Goal: Transaction & Acquisition: Purchase product/service

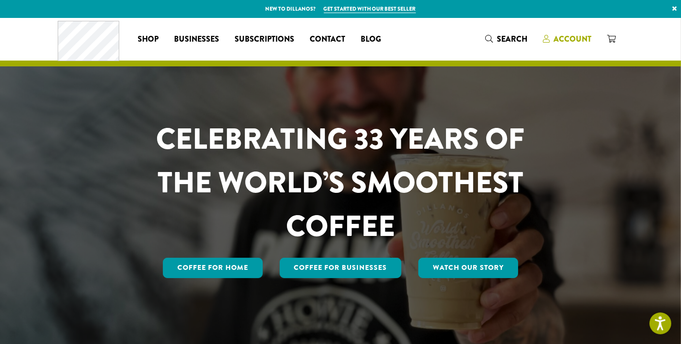
click at [565, 40] on span "Account" at bounding box center [572, 38] width 38 height 11
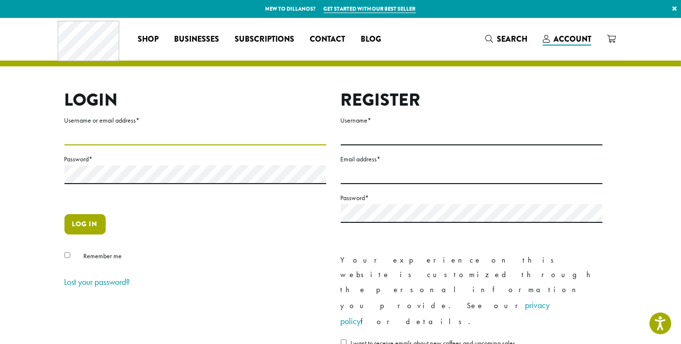
type input "**********"
click at [90, 219] on button "Log in" at bounding box center [84, 224] width 41 height 20
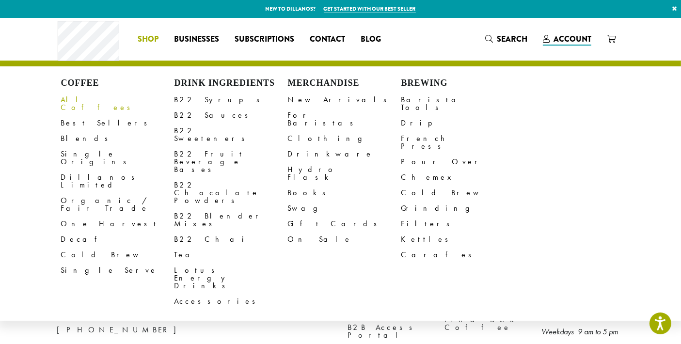
click at [80, 101] on link "All Coffees" at bounding box center [117, 103] width 113 height 23
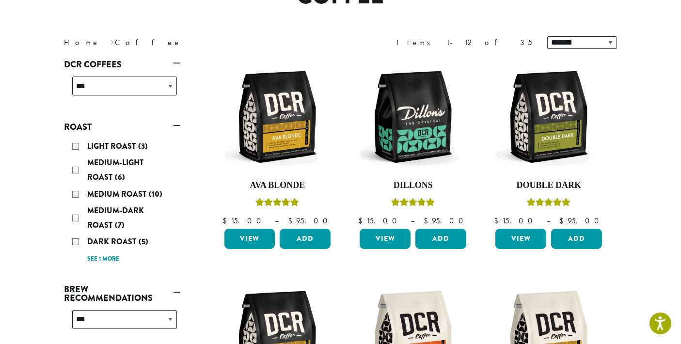
scroll to position [215, 0]
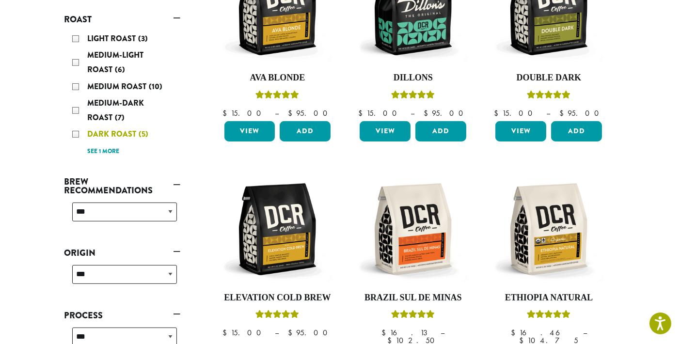
click at [78, 134] on div "Dark Roast (5)" at bounding box center [124, 134] width 105 height 15
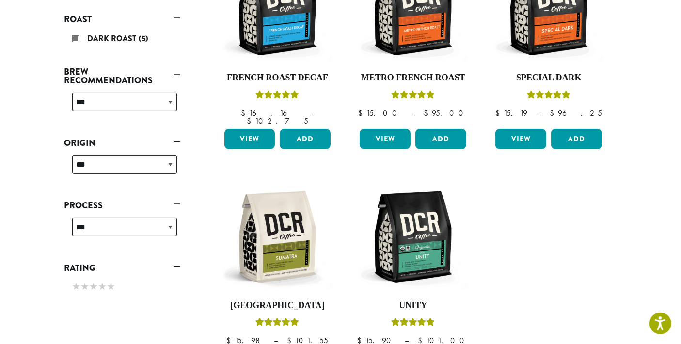
scroll to position [161, 0]
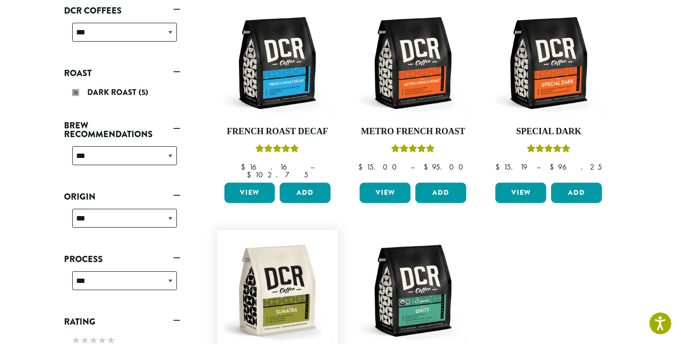
click at [292, 275] on img at bounding box center [276, 290] width 111 height 111
click at [418, 279] on img at bounding box center [412, 290] width 111 height 111
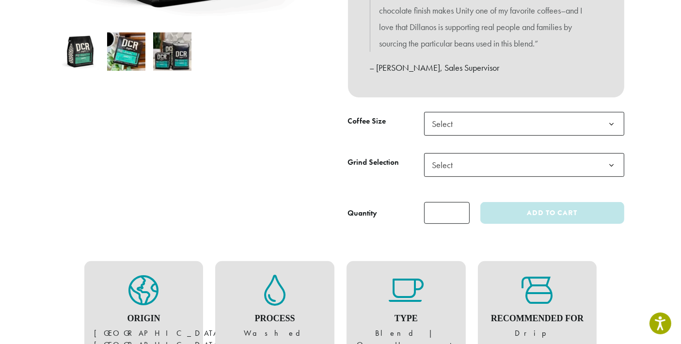
scroll to position [376, 0]
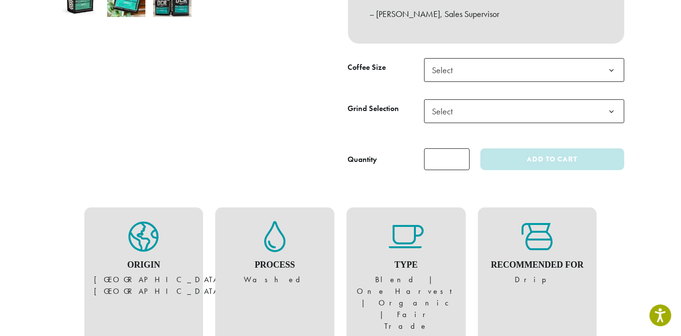
click at [533, 73] on span "Select" at bounding box center [524, 70] width 200 height 24
click at [539, 104] on span "Select" at bounding box center [524, 111] width 200 height 24
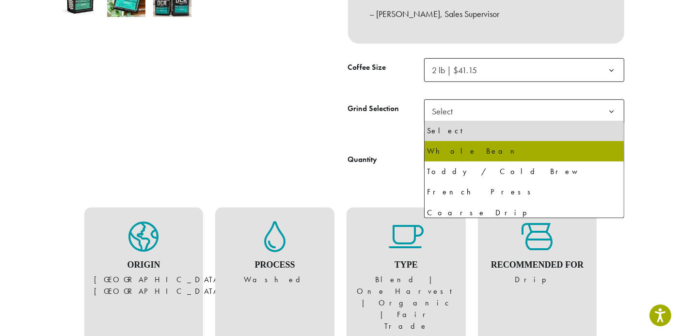
select select "**********"
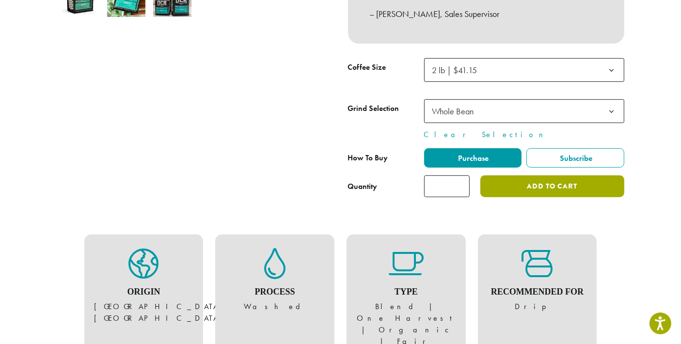
click at [518, 190] on button "Add to cart" at bounding box center [551, 186] width 143 height 22
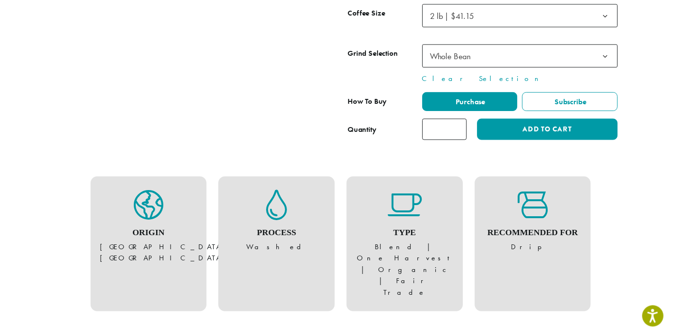
scroll to position [215, 0]
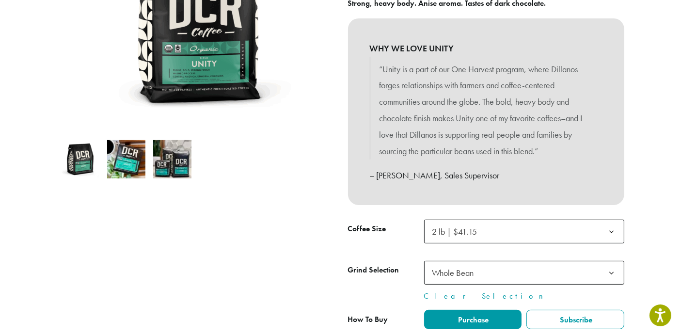
click at [614, 233] on b at bounding box center [612, 232] width 24 height 24
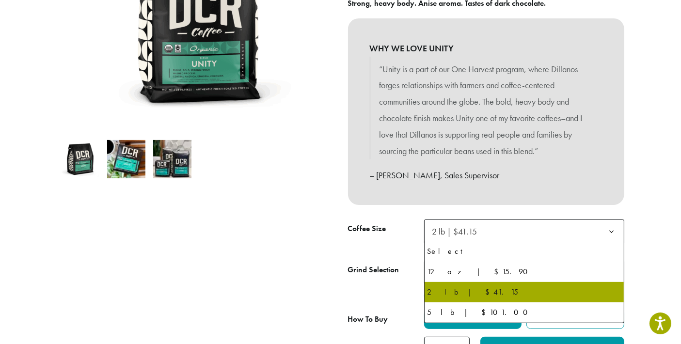
click at [611, 233] on b at bounding box center [612, 232] width 24 height 24
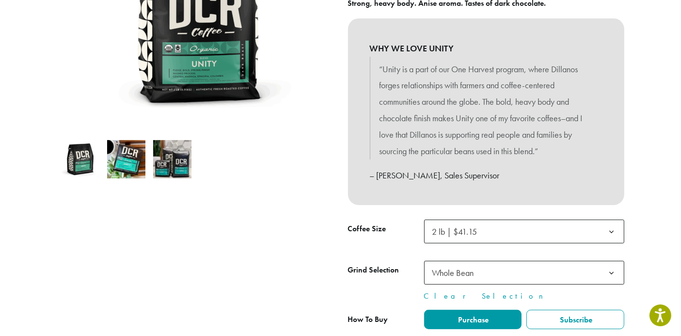
click at [611, 274] on b at bounding box center [612, 273] width 24 height 24
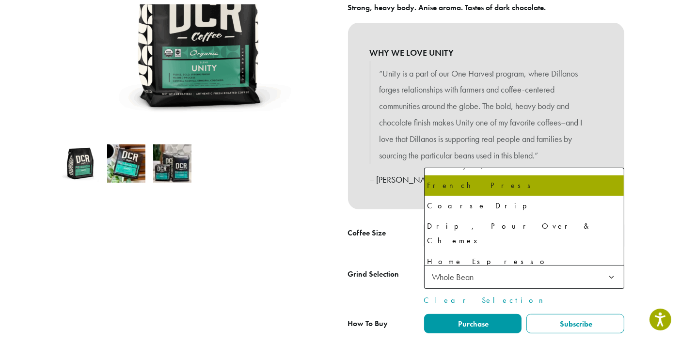
scroll to position [66, 0]
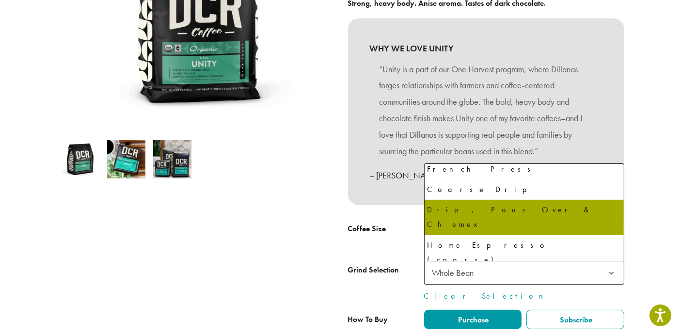
select select "**********"
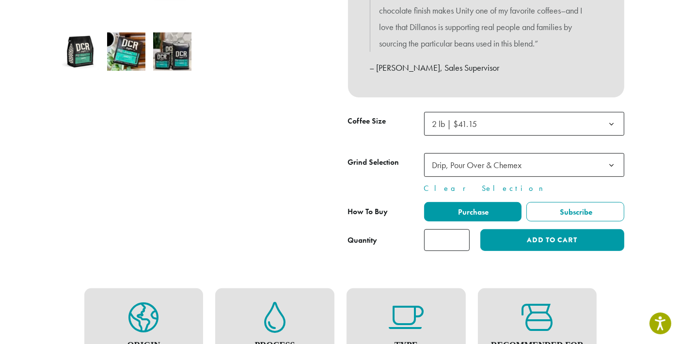
scroll to position [376, 0]
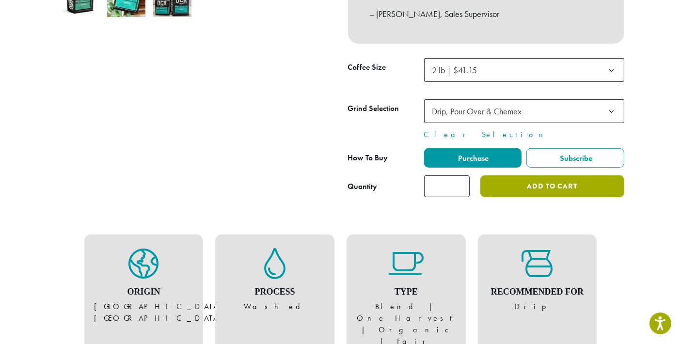
click at [513, 187] on button "Add to cart" at bounding box center [551, 186] width 143 height 22
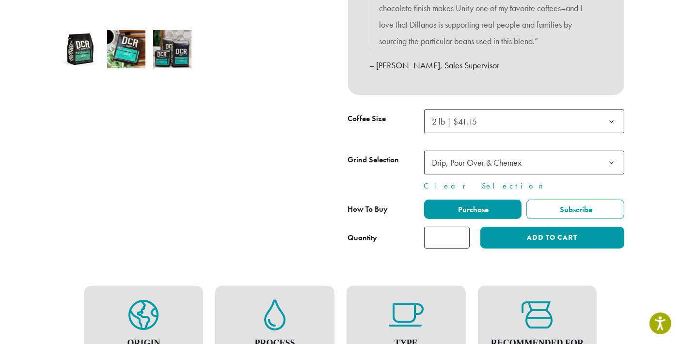
scroll to position [56, 0]
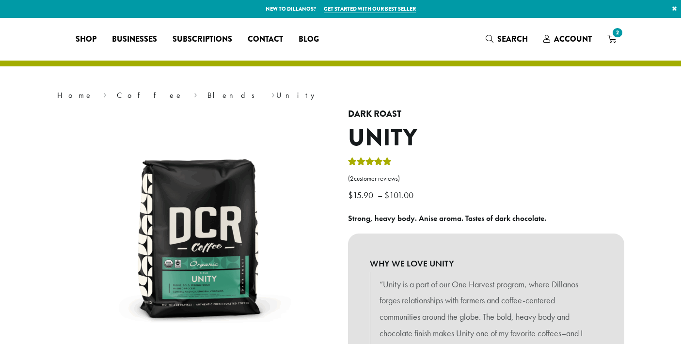
select select "**********"
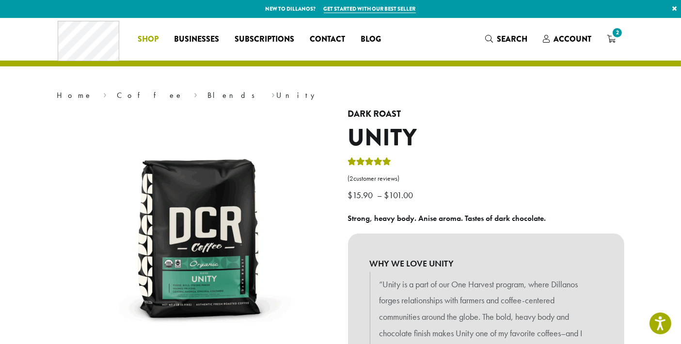
click at [156, 40] on span "Shop" at bounding box center [148, 39] width 21 height 12
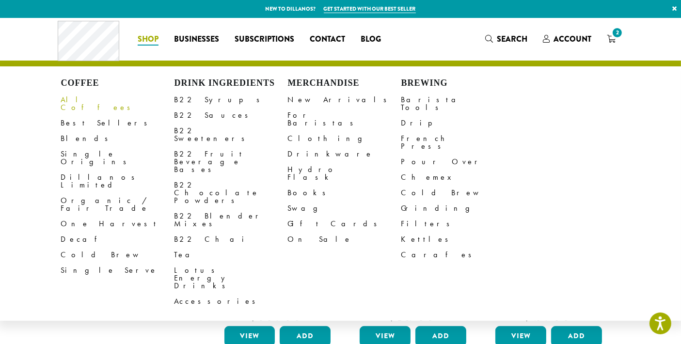
click at [77, 98] on link "All Coffees" at bounding box center [117, 103] width 113 height 23
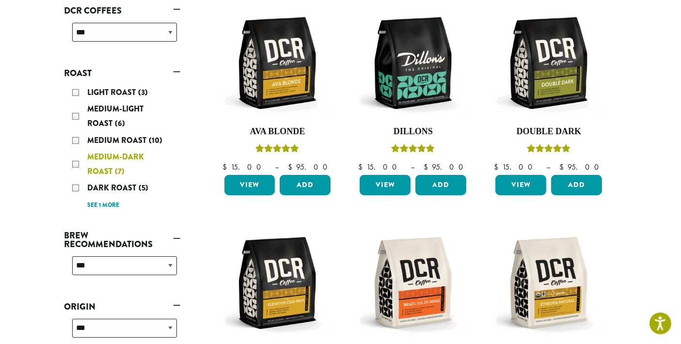
click at [79, 164] on div "Medium-Dark Roast (7)" at bounding box center [124, 164] width 105 height 29
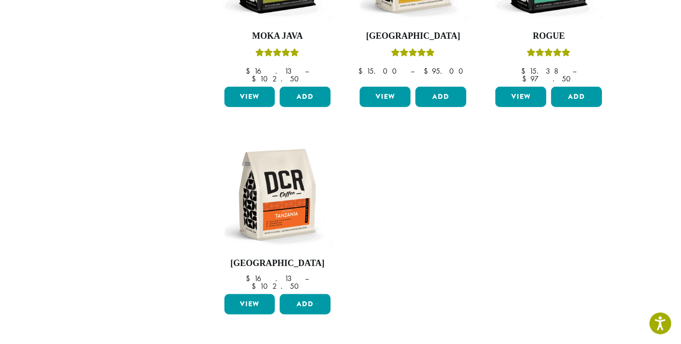
scroll to position [269, 0]
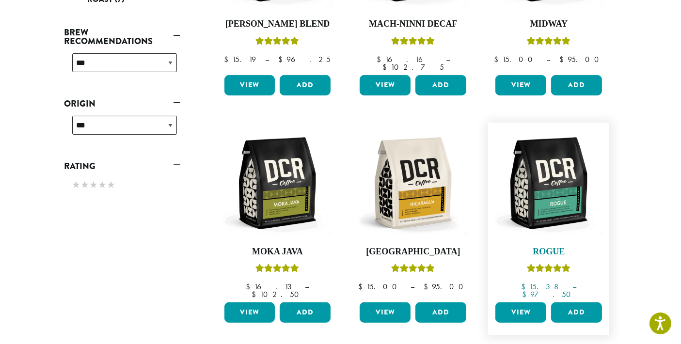
click at [548, 193] on img at bounding box center [548, 182] width 111 height 111
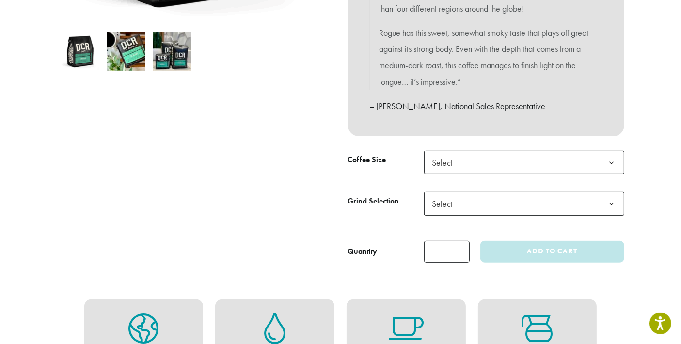
scroll to position [376, 0]
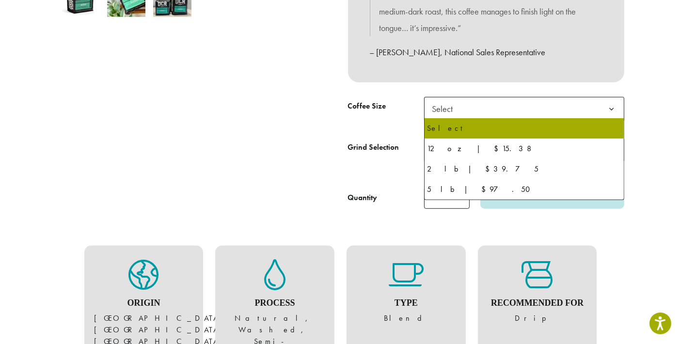
click at [573, 109] on span "Select" at bounding box center [524, 109] width 200 height 24
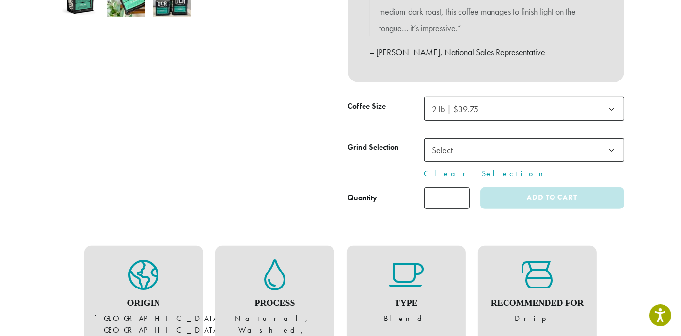
click at [544, 146] on span "Select" at bounding box center [524, 150] width 200 height 24
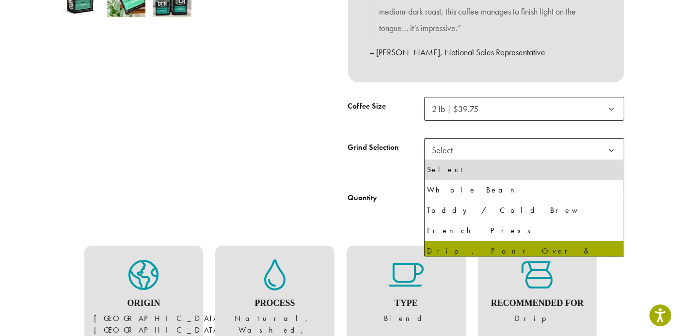
select select "**********"
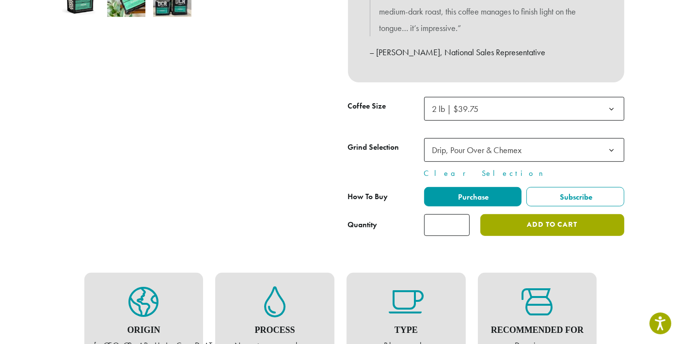
click at [525, 229] on button "Add to cart" at bounding box center [551, 225] width 143 height 22
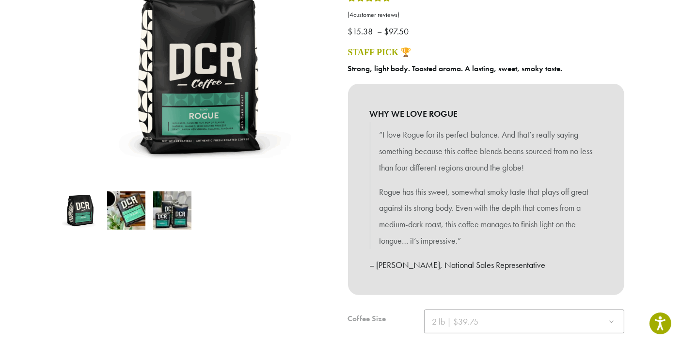
scroll to position [376, 0]
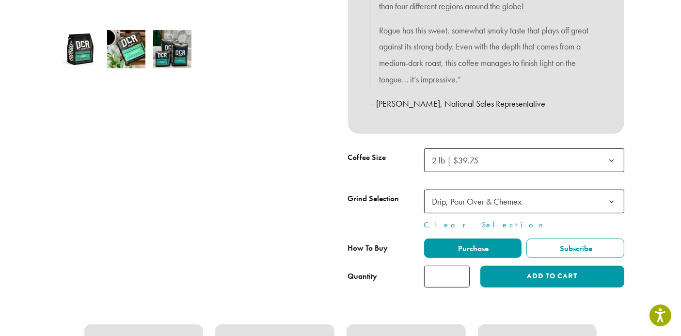
click at [551, 163] on span "2 lb | $39.75" at bounding box center [524, 160] width 200 height 24
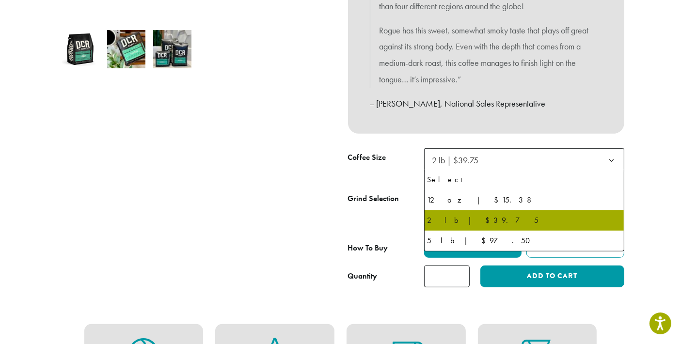
click at [551, 163] on span "2 lb | $39.75" at bounding box center [524, 160] width 200 height 24
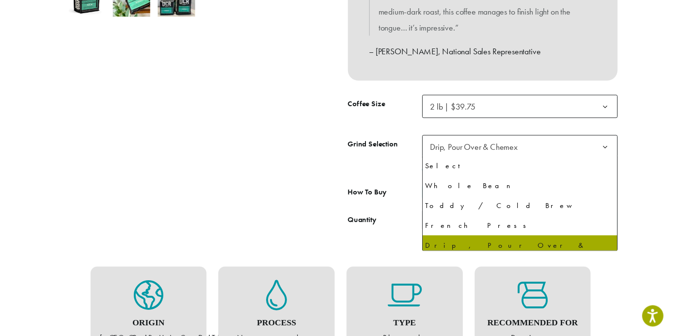
scroll to position [505, 0]
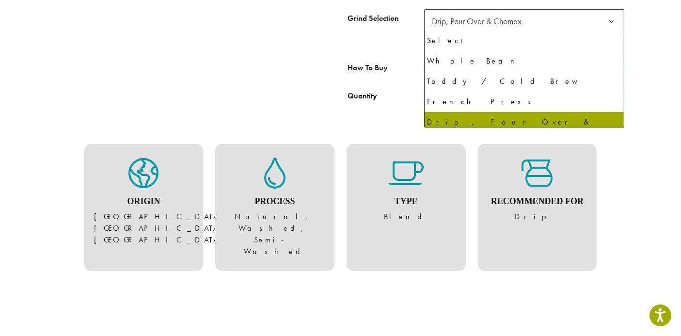
click at [555, 197] on div "“Rogue” has been added to your cart. View cart Home › Coffee › Blends › Rogue M…" at bounding box center [340, 191] width 581 height 1357
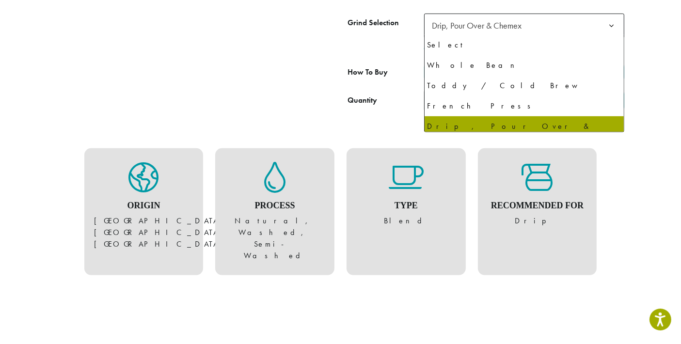
scroll to position [5, 0]
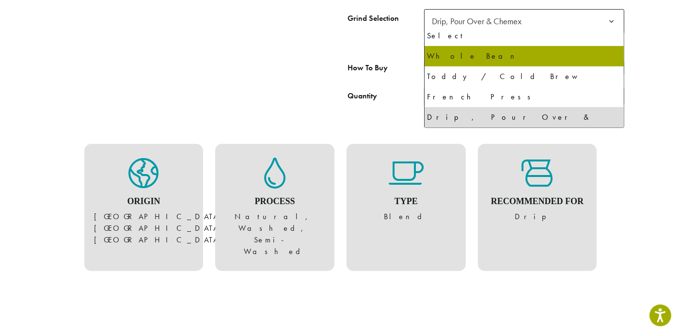
select select "**********"
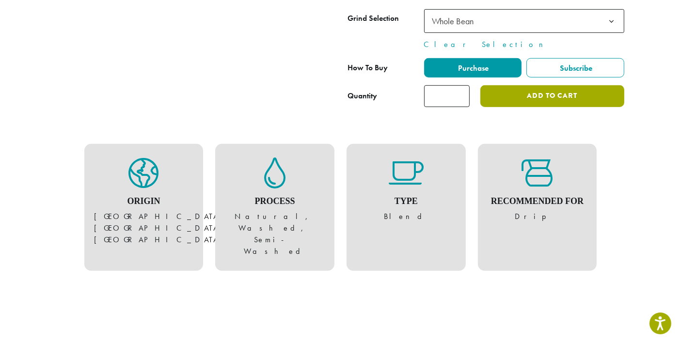
click at [540, 102] on button "Add to cart" at bounding box center [551, 96] width 143 height 22
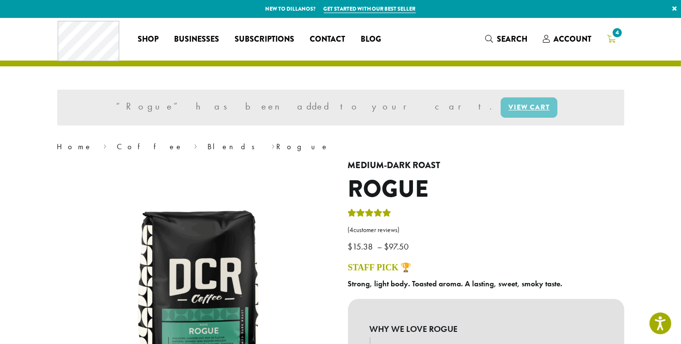
click at [619, 42] on link "4" at bounding box center [611, 39] width 24 height 16
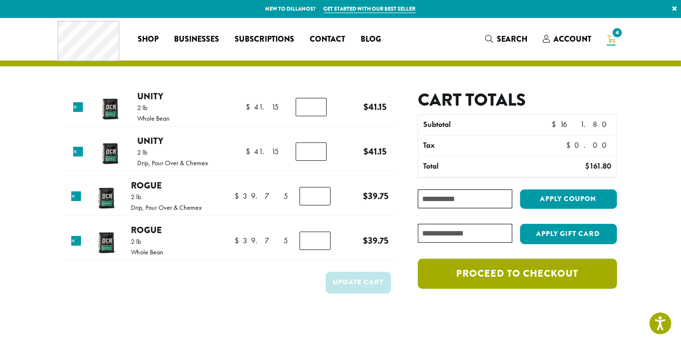
click at [520, 272] on link "Proceed to checkout" at bounding box center [517, 274] width 199 height 30
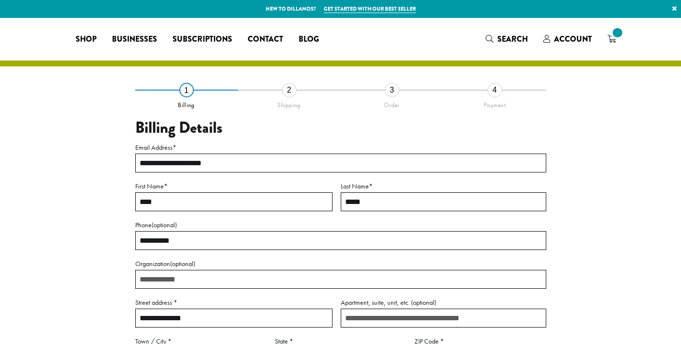
select select "**"
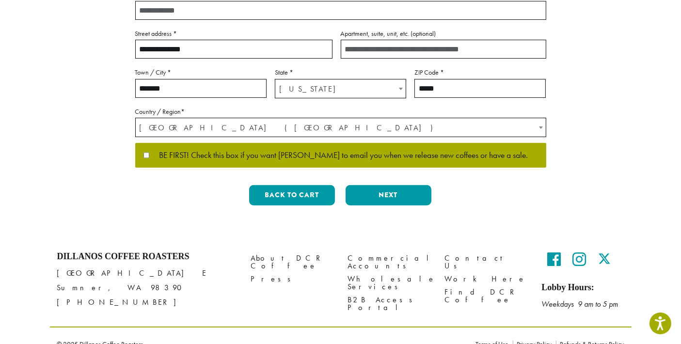
scroll to position [284, 0]
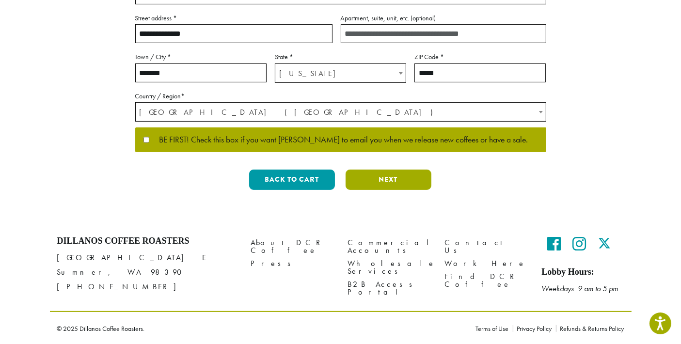
click at [401, 182] on button "Next" at bounding box center [388, 180] width 86 height 20
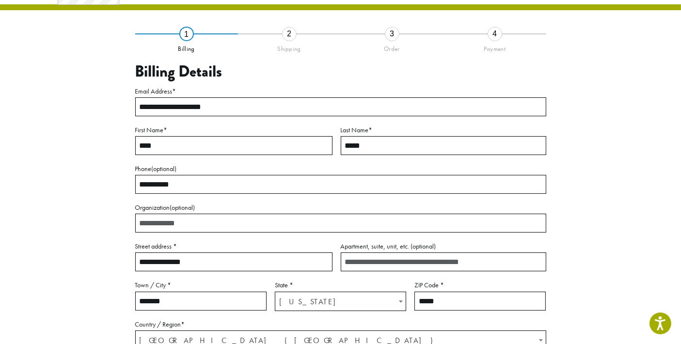
scroll to position [55, 0]
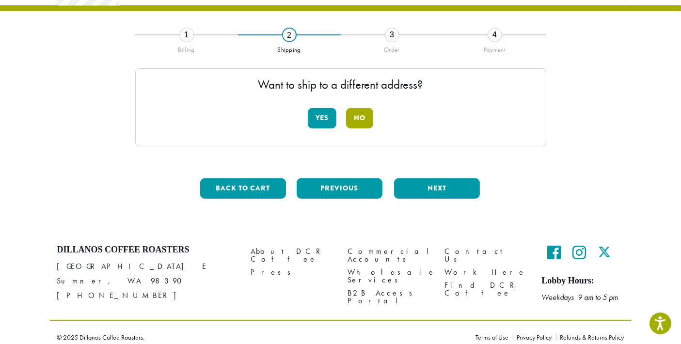
click at [359, 111] on button "No" at bounding box center [359, 118] width 27 height 20
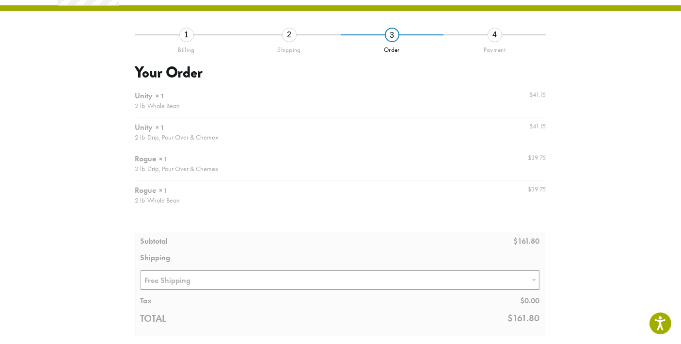
scroll to position [163, 0]
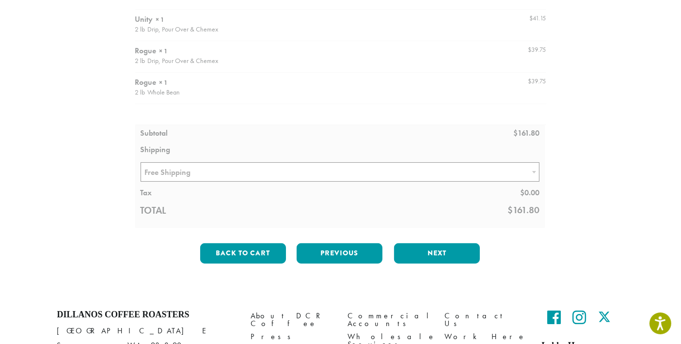
click at [450, 173] on div at bounding box center [340, 103] width 411 height 250
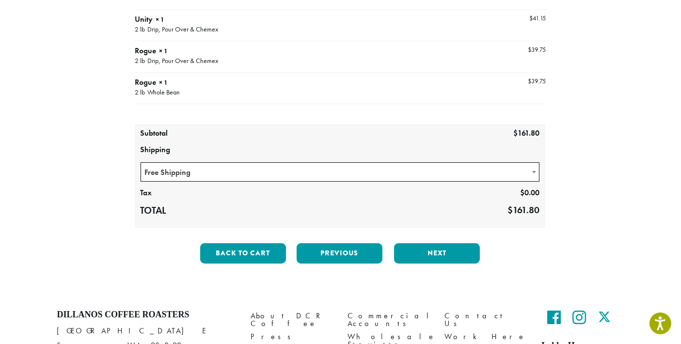
click at [518, 168] on span "Free Shipping" at bounding box center [340, 172] width 398 height 19
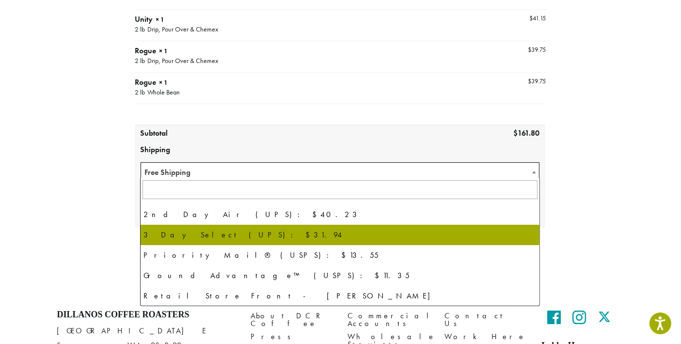
scroll to position [0, 0]
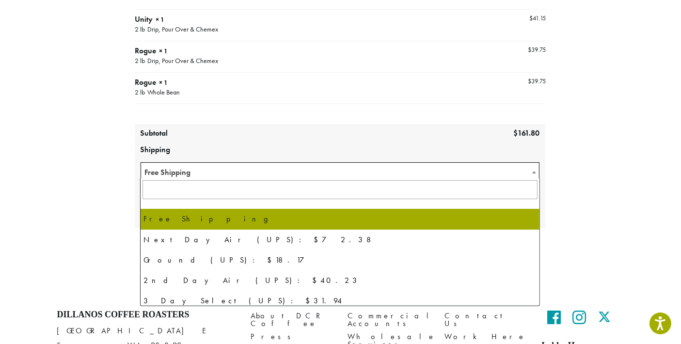
click at [592, 144] on div "**********" at bounding box center [340, 98] width 552 height 345
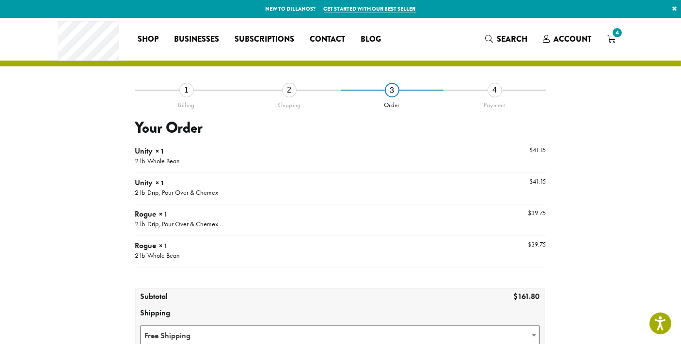
scroll to position [235, 0]
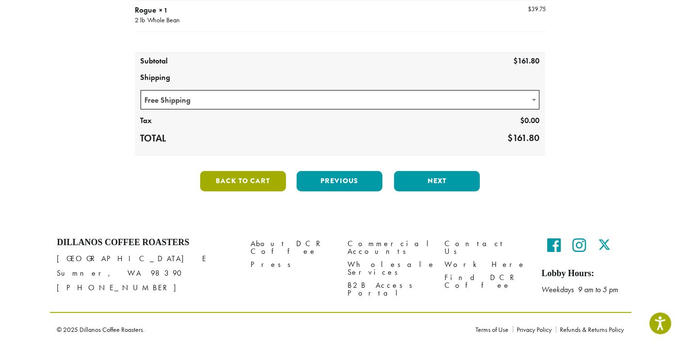
click at [280, 180] on button "Back to cart" at bounding box center [243, 181] width 86 height 20
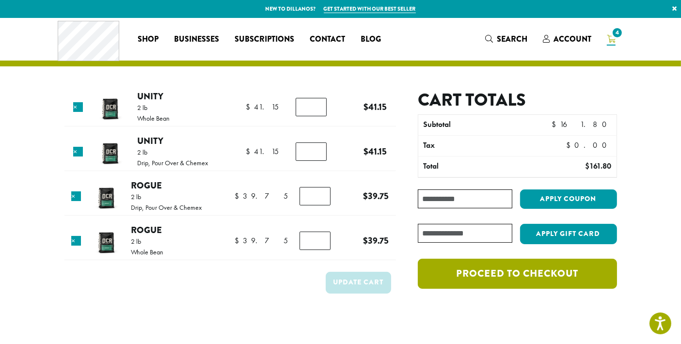
click at [469, 266] on link "Proceed to checkout" at bounding box center [517, 274] width 199 height 30
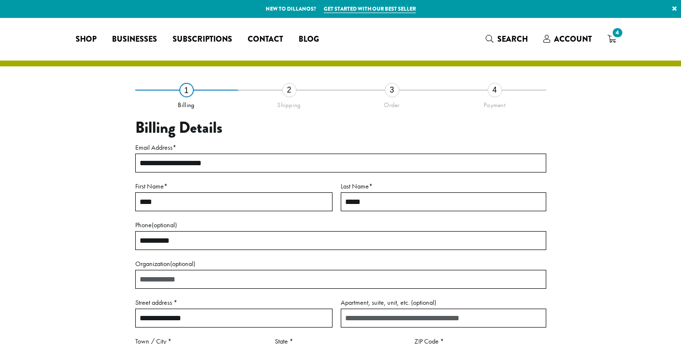
select select "**"
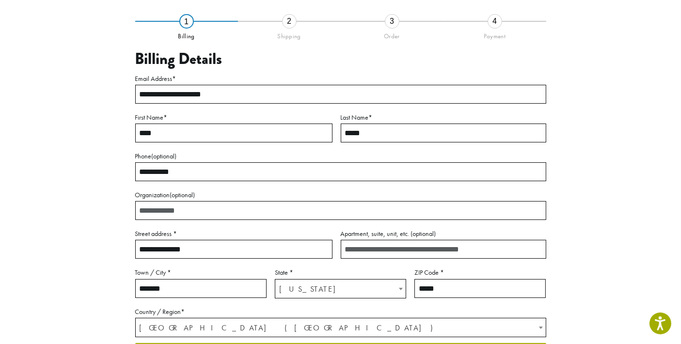
scroll to position [284, 0]
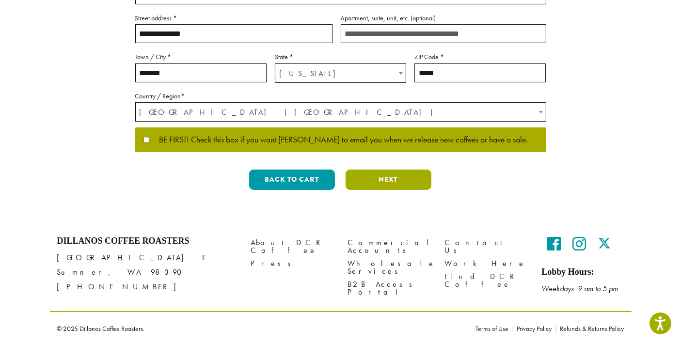
click at [392, 179] on button "Next" at bounding box center [388, 180] width 86 height 20
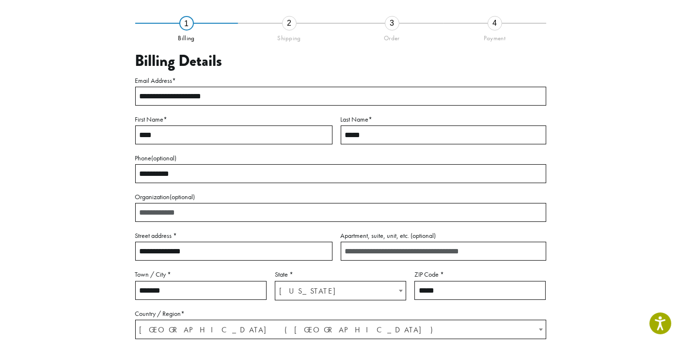
scroll to position [55, 0]
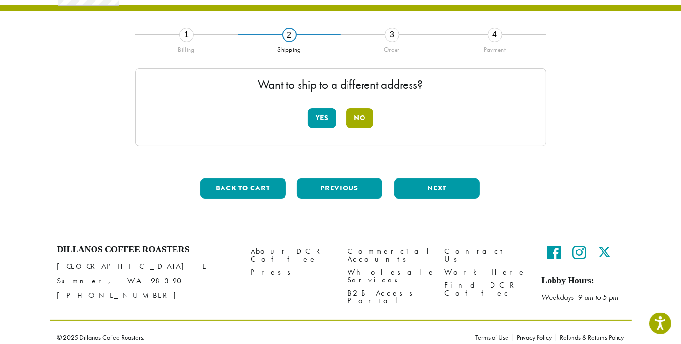
click at [355, 121] on button "No" at bounding box center [359, 118] width 27 height 20
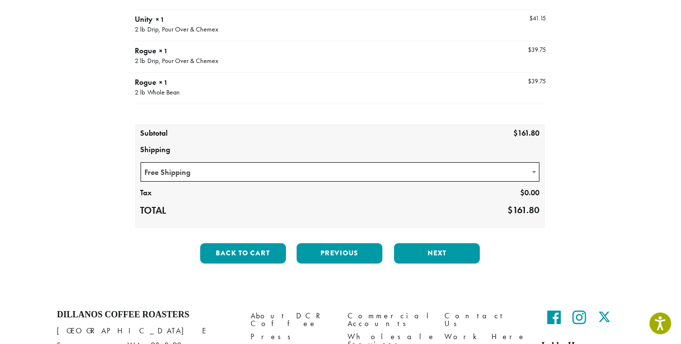
scroll to position [235, 0]
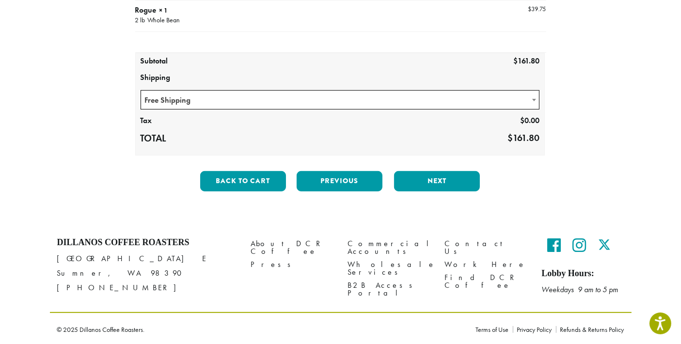
click at [477, 98] on span "Free Shipping" at bounding box center [340, 100] width 398 height 19
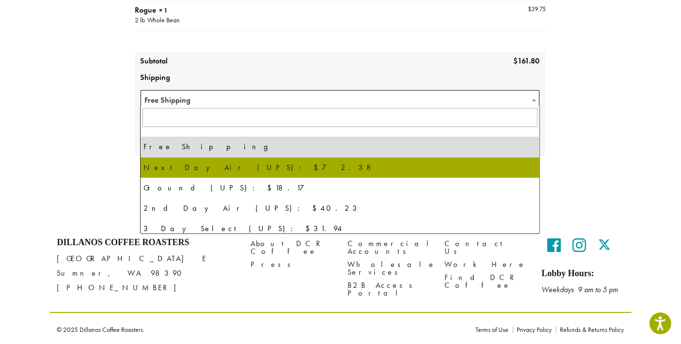
scroll to position [66, 0]
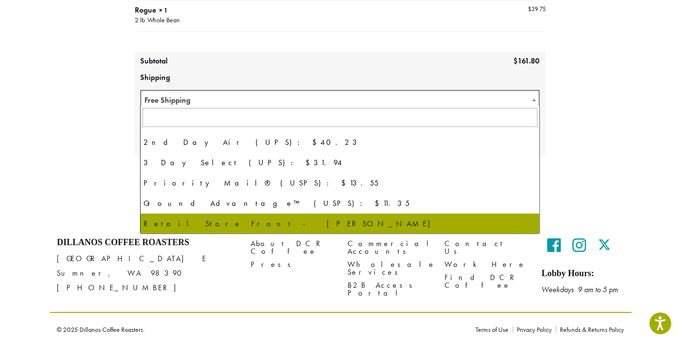
select select "**********"
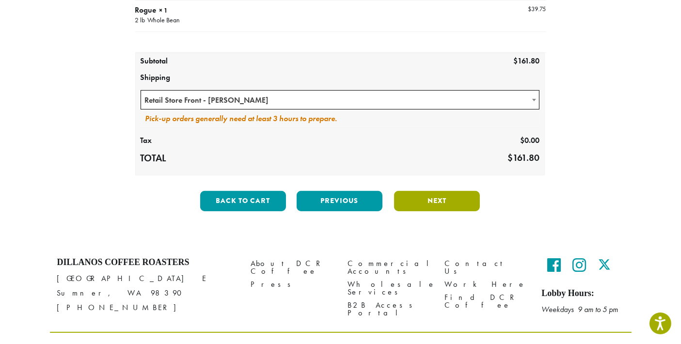
click at [458, 198] on button "Next" at bounding box center [437, 201] width 86 height 20
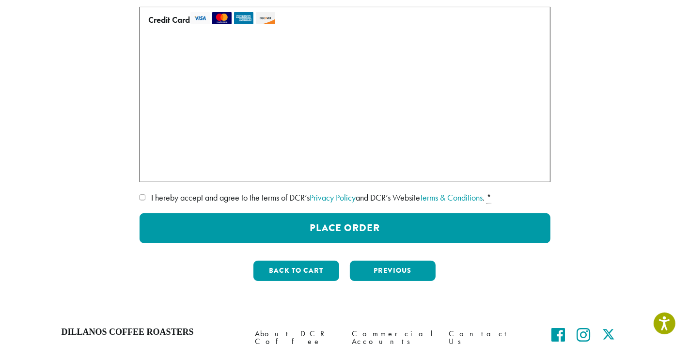
scroll to position [217, 0]
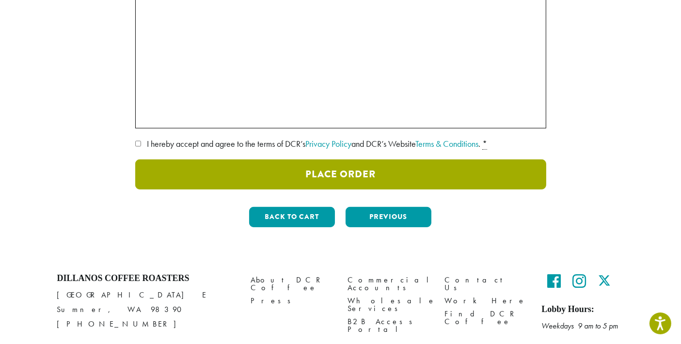
click at [457, 178] on button "Place Order" at bounding box center [340, 174] width 411 height 30
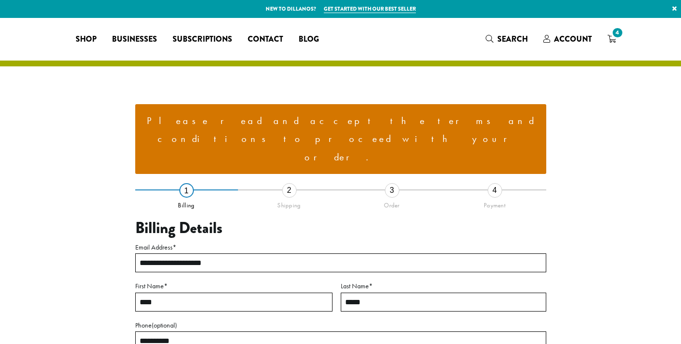
select select "**"
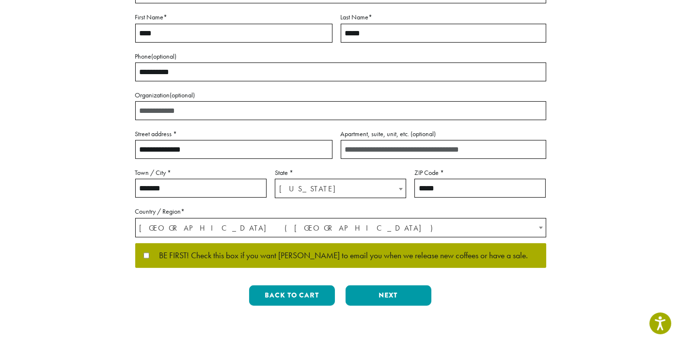
scroll to position [323, 0]
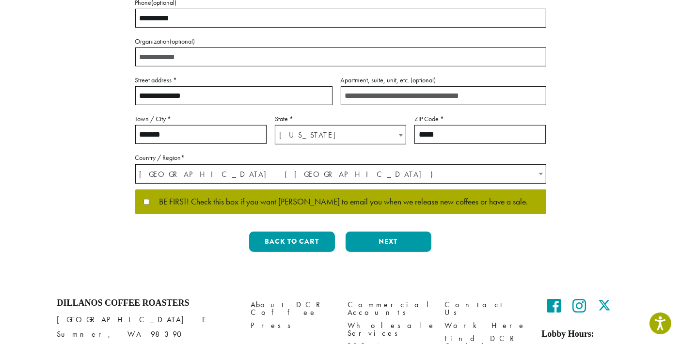
click at [333, 198] on span "BE FIRST! Check this box if you want [PERSON_NAME] to email you when we release…" at bounding box center [338, 202] width 378 height 9
click at [394, 232] on button "Next" at bounding box center [388, 242] width 86 height 20
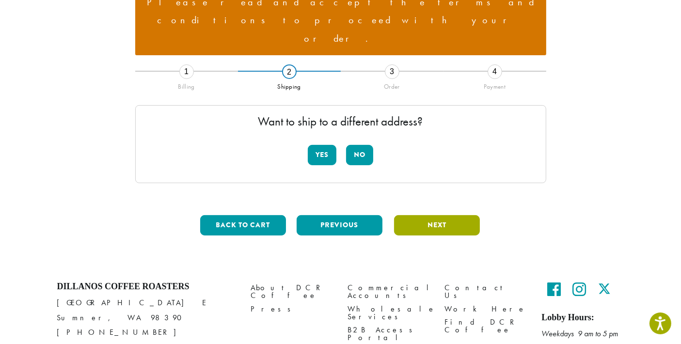
scroll to position [11, 0]
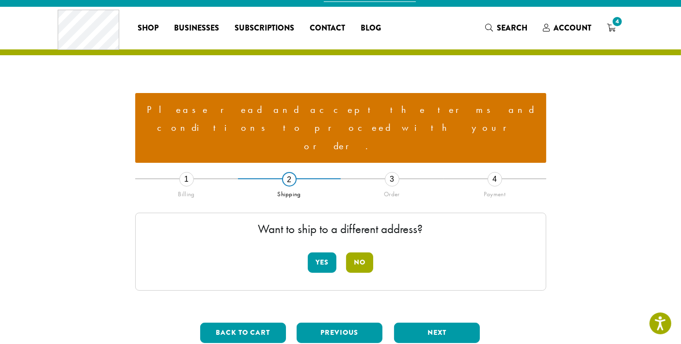
click at [363, 252] on button "No" at bounding box center [359, 262] width 27 height 20
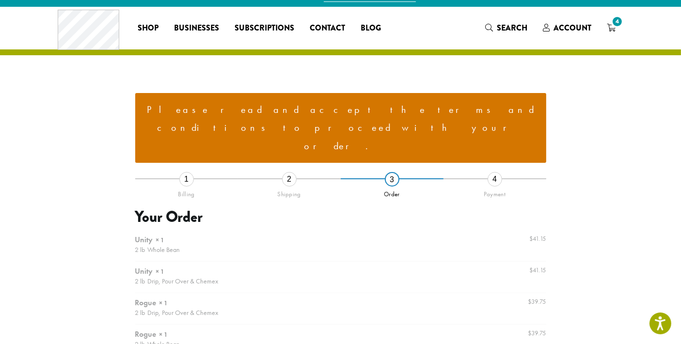
scroll to position [227, 0]
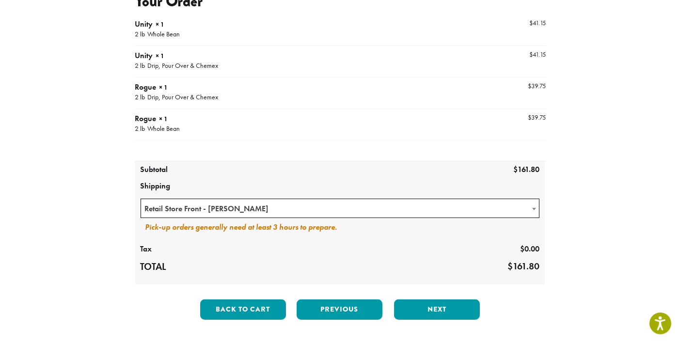
click at [441, 299] on div "Back to cart Previous Next" at bounding box center [340, 313] width 411 height 28
click at [443, 299] on button "Next" at bounding box center [437, 309] width 86 height 20
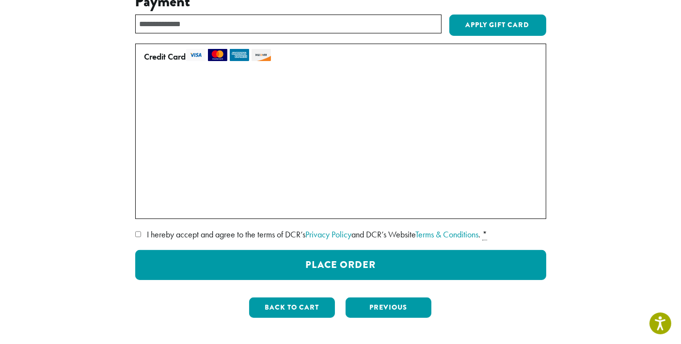
click at [232, 229] on span "I hereby accept and agree to the terms of DCR’s Privacy Policy and DCR’s Websit…" at bounding box center [313, 234] width 333 height 11
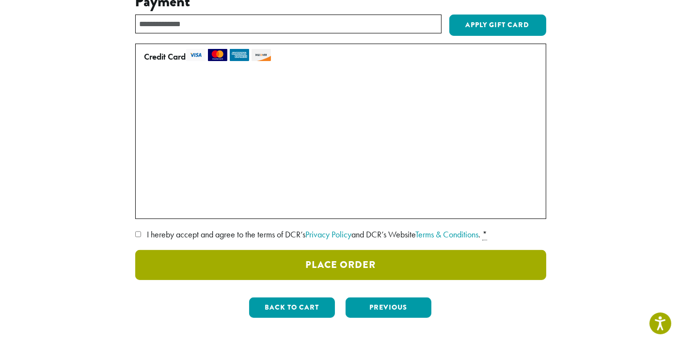
click at [249, 250] on button "Place Order" at bounding box center [340, 265] width 411 height 30
